Goal: Task Accomplishment & Management: Manage account settings

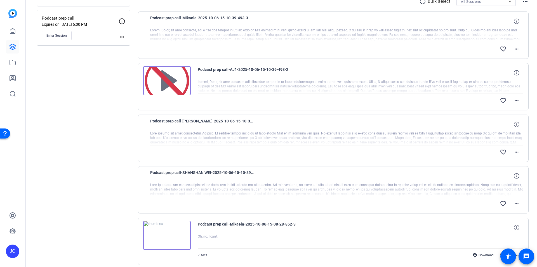
scroll to position [112, 0]
click at [276, 126] on div "Podcast prep call-[PERSON_NAME]-2025-10-06-15-10-39-493-1" at bounding box center [336, 123] width 373 height 13
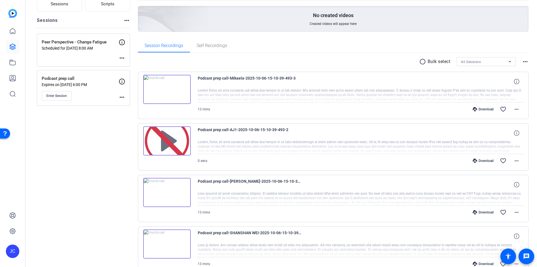
scroll to position [56, 0]
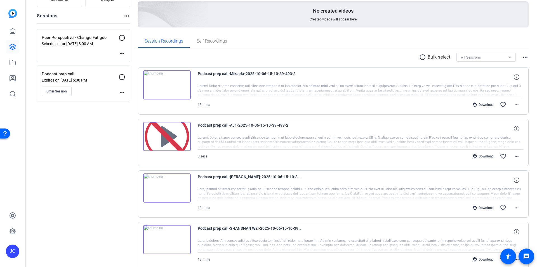
click at [480, 104] on div "Download" at bounding box center [483, 104] width 27 height 4
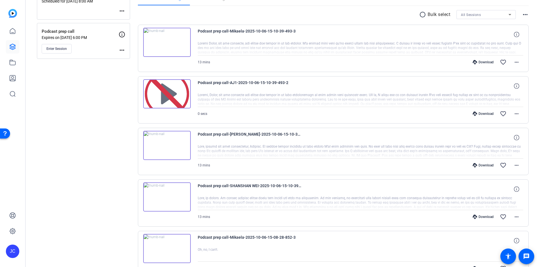
scroll to position [112, 0]
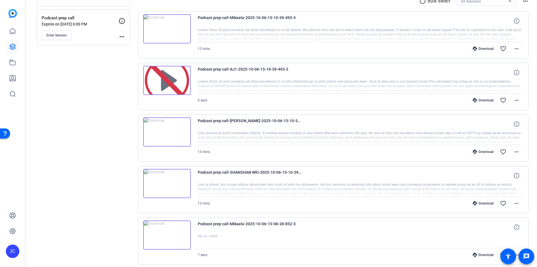
click at [482, 151] on div "Download" at bounding box center [483, 151] width 27 height 4
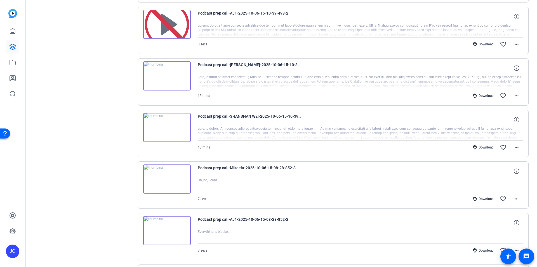
click at [481, 148] on div "Download" at bounding box center [483, 147] width 27 height 4
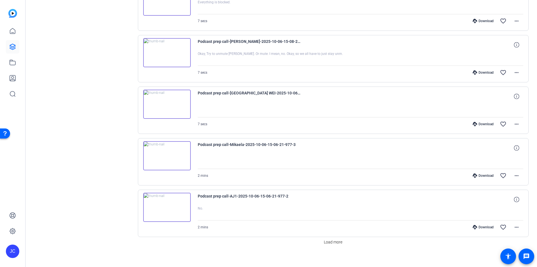
scroll to position [402, 0]
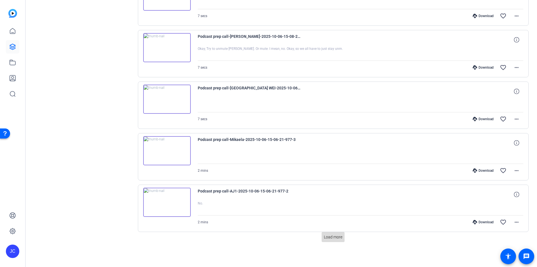
click at [330, 236] on span "Load more" at bounding box center [333, 237] width 18 height 6
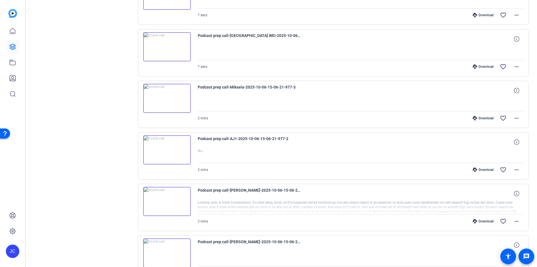
scroll to position [495, 0]
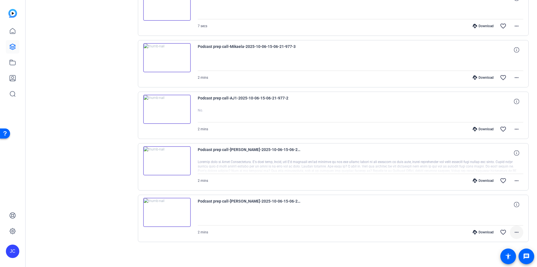
click at [514, 231] on mat-icon "more_horiz" at bounding box center [516, 232] width 7 height 7
click at [499, 218] on span "Delete clip" at bounding box center [500, 220] width 34 height 7
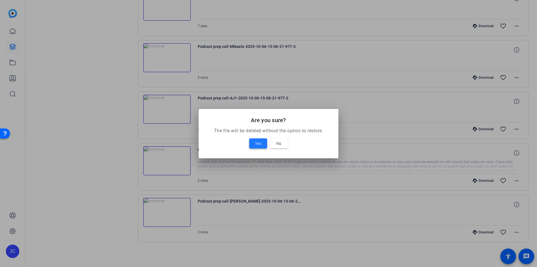
click at [257, 145] on span "Yes" at bounding box center [258, 143] width 6 height 7
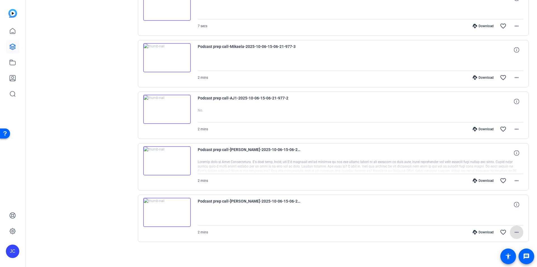
scroll to position [443, 0]
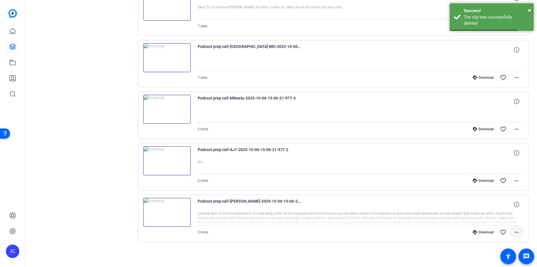
click at [515, 231] on mat-icon "more_horiz" at bounding box center [516, 232] width 7 height 7
click at [492, 221] on span "Delete clip" at bounding box center [500, 220] width 34 height 7
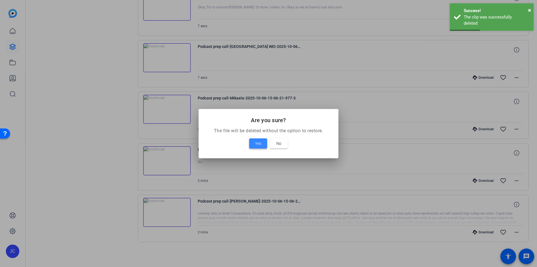
click at [253, 142] on span at bounding box center [258, 143] width 18 height 13
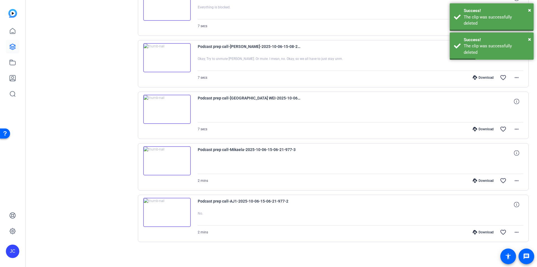
scroll to position [392, 0]
click at [513, 231] on mat-icon "more_horiz" at bounding box center [516, 232] width 7 height 7
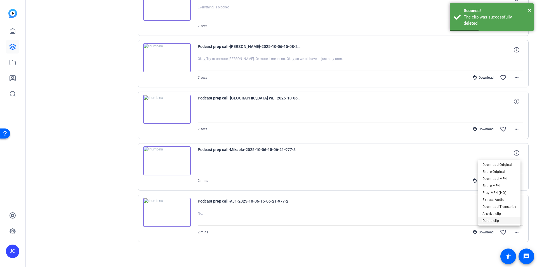
click at [491, 219] on span "Delete clip" at bounding box center [500, 220] width 34 height 7
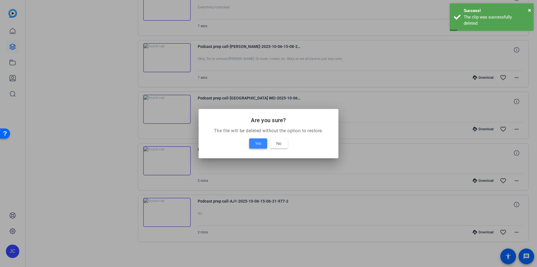
click at [257, 143] on span "Yes" at bounding box center [258, 143] width 6 height 7
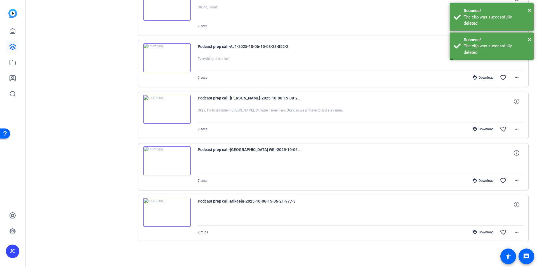
scroll to position [340, 0]
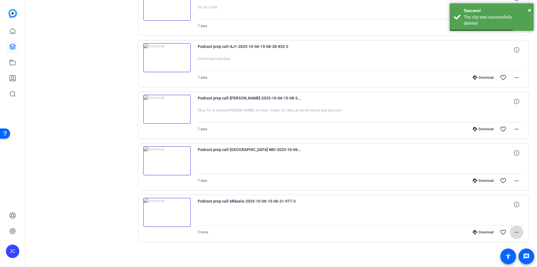
click at [513, 231] on mat-icon "more_horiz" at bounding box center [516, 232] width 7 height 7
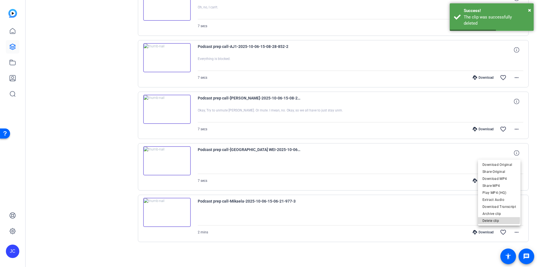
click at [497, 220] on span "Delete clip" at bounding box center [500, 220] width 34 height 7
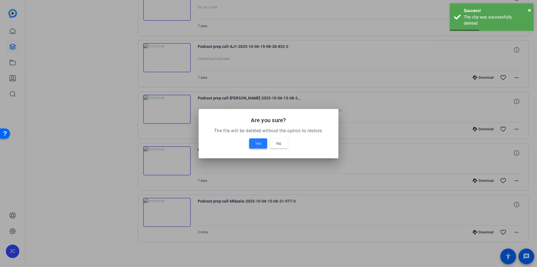
click at [260, 142] on span "Yes" at bounding box center [258, 143] width 6 height 7
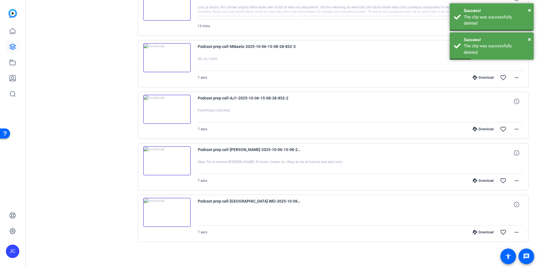
scroll to position [289, 0]
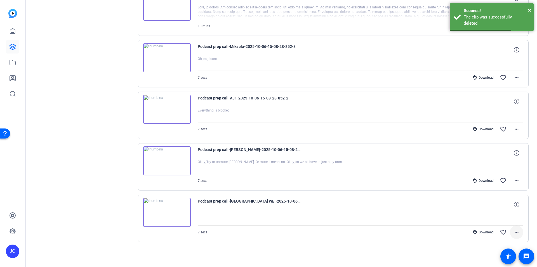
click at [514, 231] on mat-icon "more_horiz" at bounding box center [516, 232] width 7 height 7
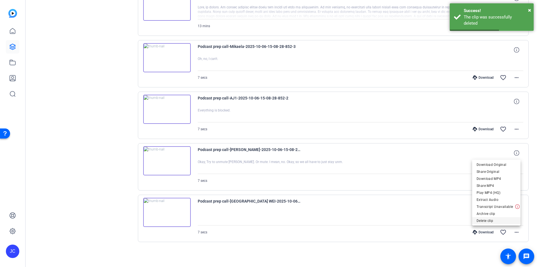
click at [490, 217] on span "Delete clip" at bounding box center [496, 220] width 39 height 7
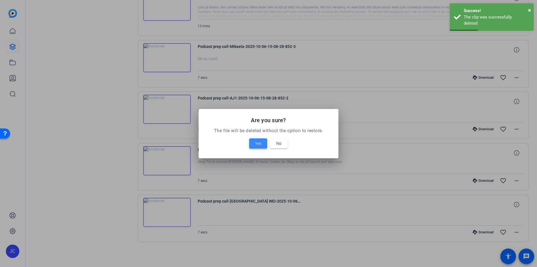
click at [258, 140] on span "Yes" at bounding box center [258, 143] width 6 height 7
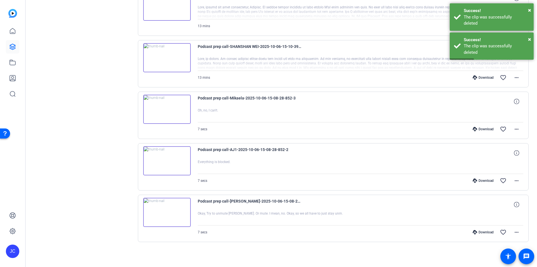
scroll to position [237, 0]
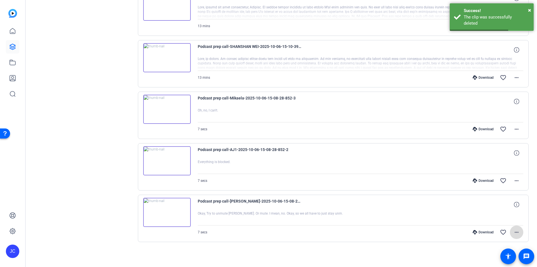
click at [514, 231] on mat-icon "more_horiz" at bounding box center [516, 232] width 7 height 7
click at [491, 218] on span "Delete clip" at bounding box center [500, 220] width 34 height 7
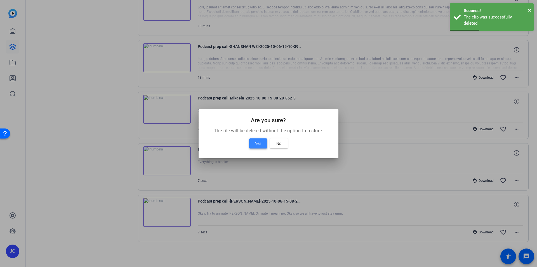
click at [257, 145] on span "Yes" at bounding box center [258, 143] width 6 height 7
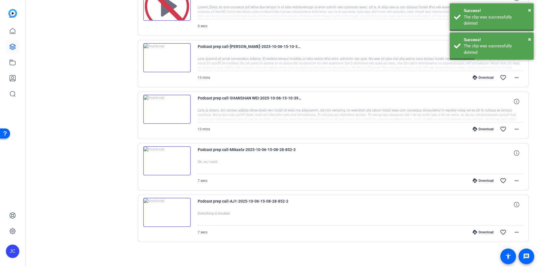
scroll to position [186, 0]
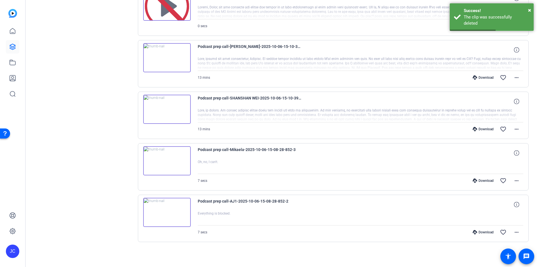
click at [165, 211] on img at bounding box center [167, 211] width 48 height 29
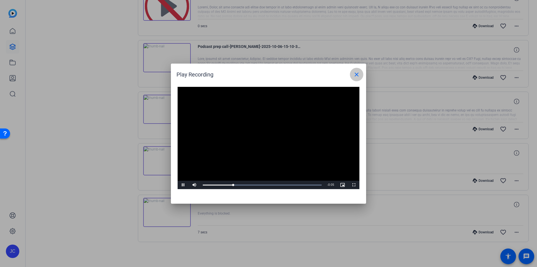
click at [358, 74] on mat-icon "close" at bounding box center [356, 74] width 7 height 7
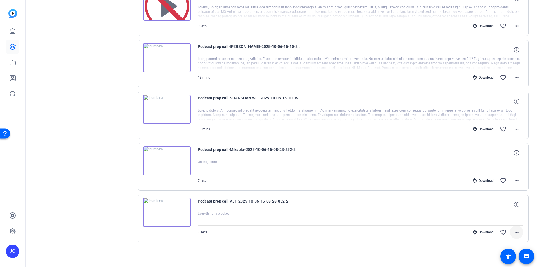
click at [517, 232] on span at bounding box center [516, 231] width 13 height 13
click at [499, 222] on span "Delete clip" at bounding box center [500, 220] width 34 height 7
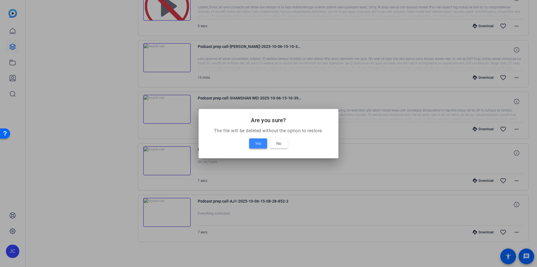
click at [251, 140] on span at bounding box center [258, 143] width 18 height 13
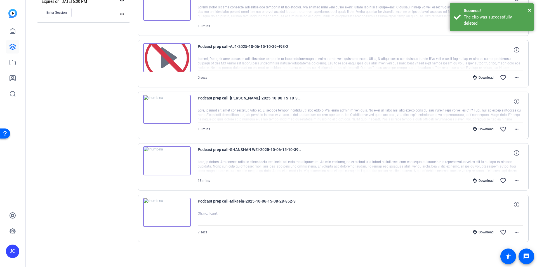
scroll to position [135, 0]
click at [513, 232] on mat-icon "more_horiz" at bounding box center [516, 232] width 7 height 7
click at [494, 222] on span "Delete clip" at bounding box center [500, 220] width 34 height 7
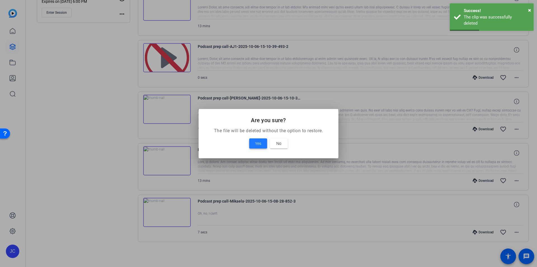
click at [257, 140] on span "Yes" at bounding box center [258, 143] width 6 height 7
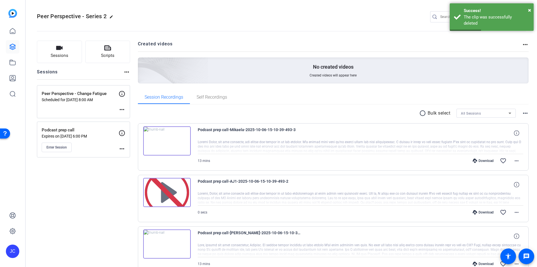
scroll to position [28, 0]
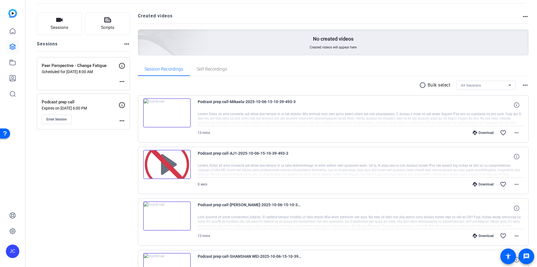
click at [168, 164] on img at bounding box center [167, 164] width 48 height 29
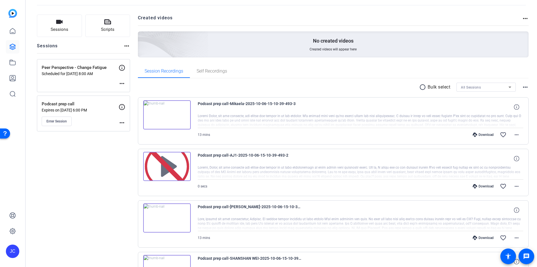
scroll to position [0, 0]
